Goal: Information Seeking & Learning: Learn about a topic

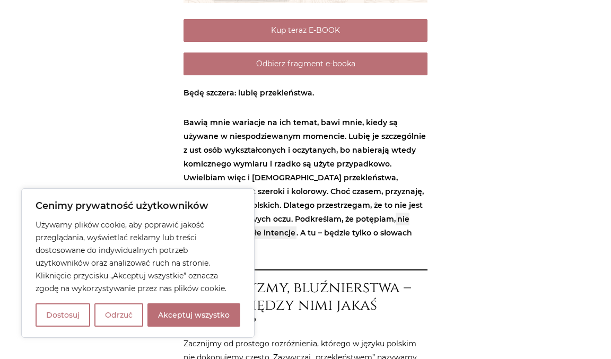
scroll to position [421, 0]
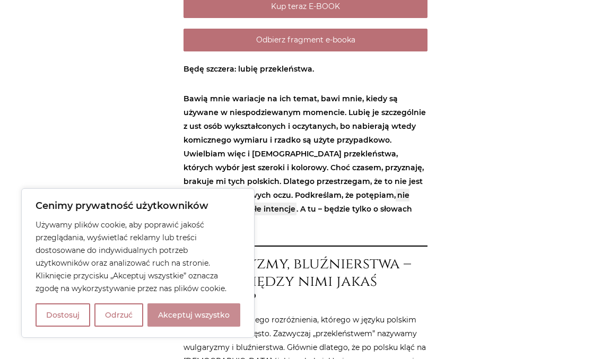
click at [185, 312] on button "Akceptuj wszystko" at bounding box center [193, 314] width 93 height 23
checkbox input "true"
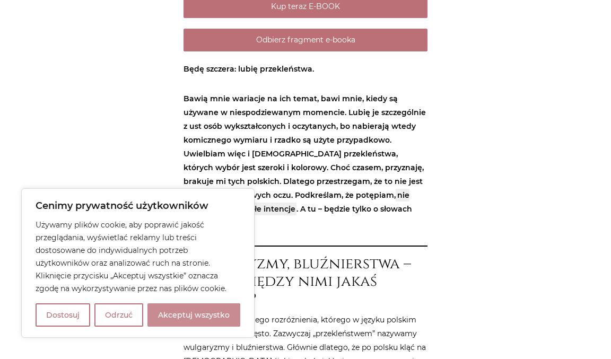
checkbox input "true"
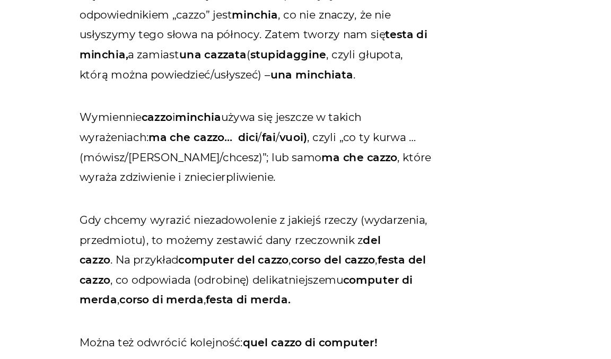
scroll to position [1847, 0]
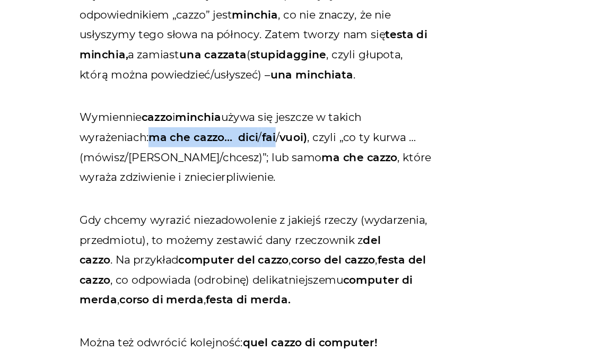
drag, startPoint x: 321, startPoint y: 67, endPoint x: 235, endPoint y: 69, distance: 85.9
click at [235, 74] on p "Wymiennie cazzo i minchia używa się jeszcze w takich wyrażeniach: ma che cazzo……" at bounding box center [305, 101] width 244 height 55
copy p "ma che cazzo… dici / fai"
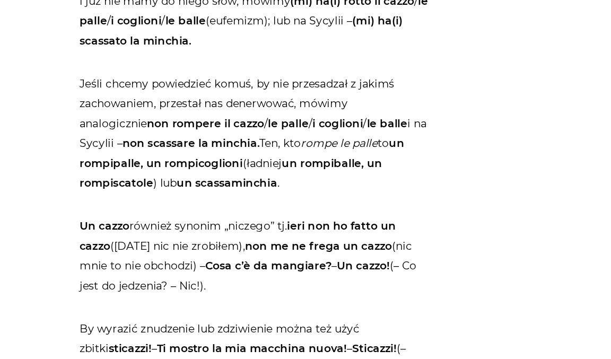
scroll to position [2016, 0]
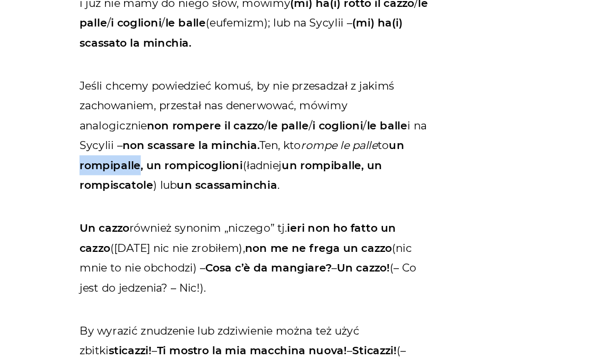
drag, startPoint x: 223, startPoint y: 211, endPoint x: 181, endPoint y: 213, distance: 42.4
click at [181, 213] on div "Strona główna / Blog / Jak to powiedzieć? / Przekleństwa po włosku. Bez cenzury…" at bounding box center [305, 294] width 254 height 4362
copy strong "rompipalle"
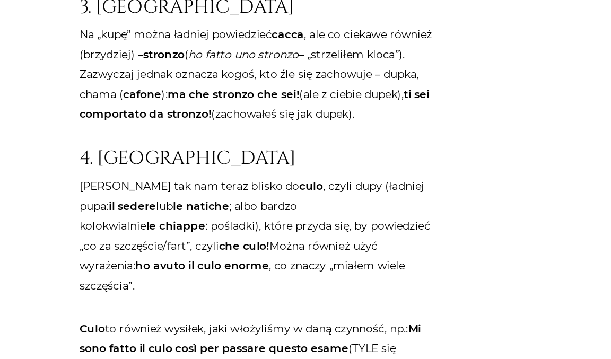
scroll to position [2721, 0]
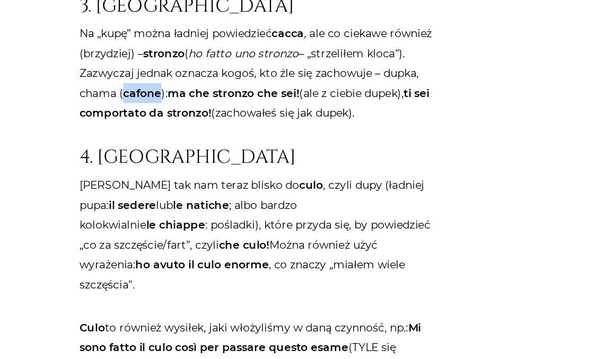
drag, startPoint x: 265, startPoint y: 161, endPoint x: 241, endPoint y: 160, distance: 24.4
click at [240, 170] on strong "cafone" at bounding box center [227, 175] width 26 height 10
copy strong "cafone"
click at [264, 178] on strong "ti sei comportato da stronzo!" at bounding box center [304, 181] width 242 height 23
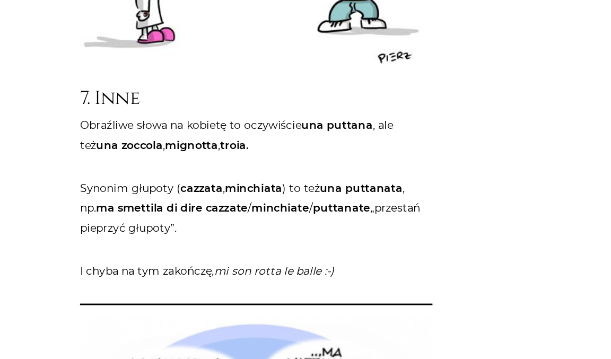
scroll to position [3711, 0]
